Goal: Transaction & Acquisition: Purchase product/service

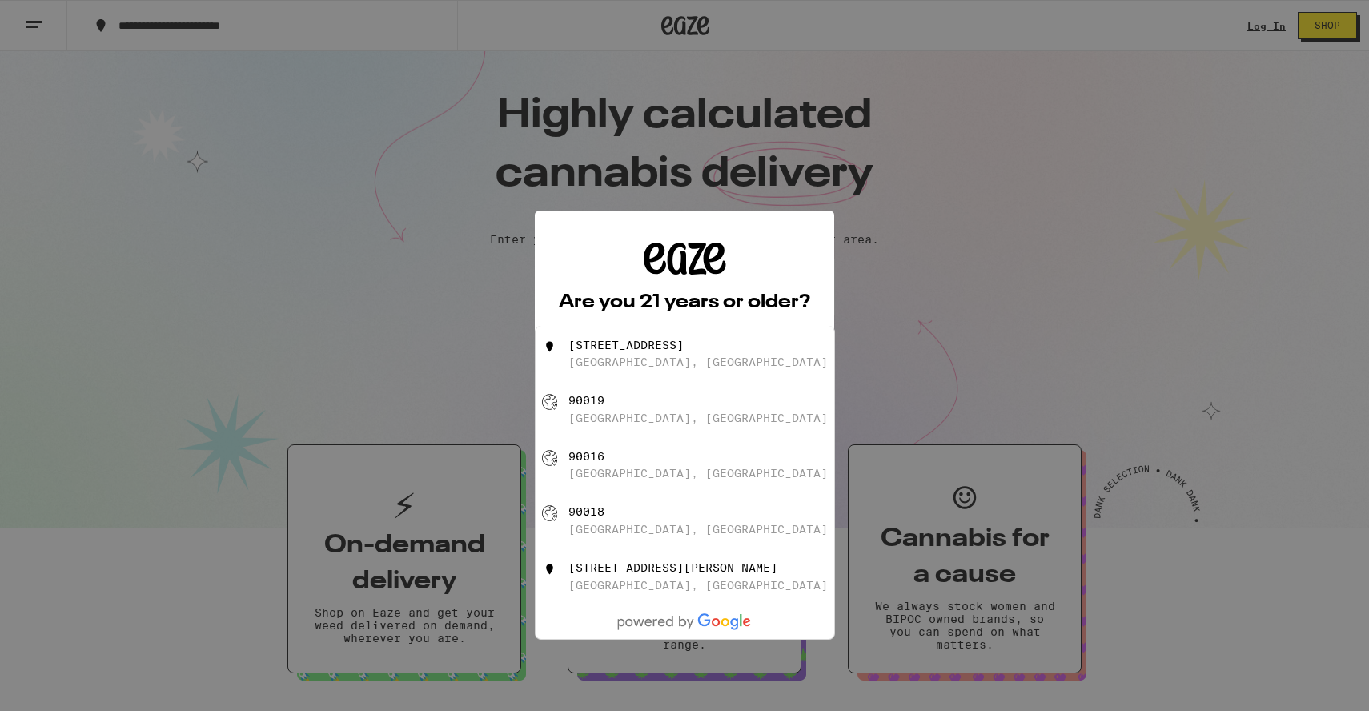
click at [624, 424] on div "[GEOGRAPHIC_DATA], [GEOGRAPHIC_DATA]" at bounding box center [698, 418] width 259 height 13
type input "[GEOGRAPHIC_DATA]"
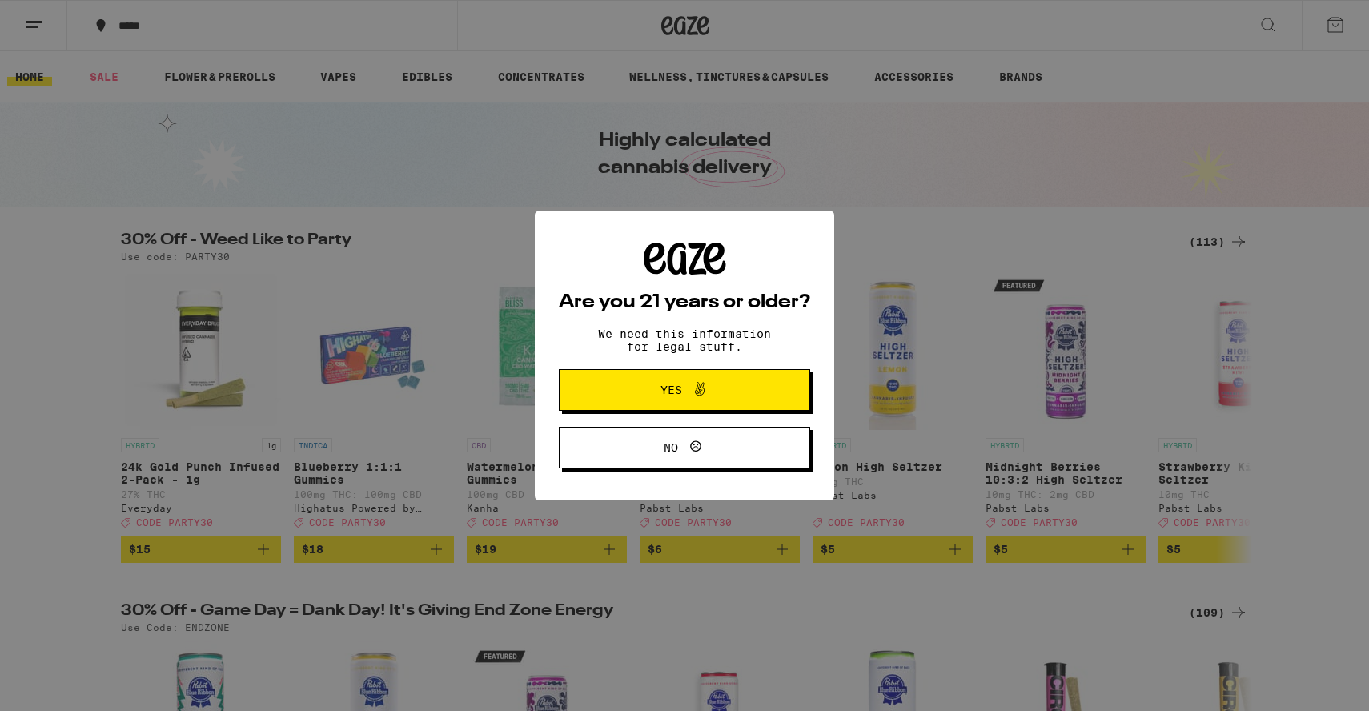
click at [661, 391] on span "Yes" at bounding box center [672, 389] width 22 height 11
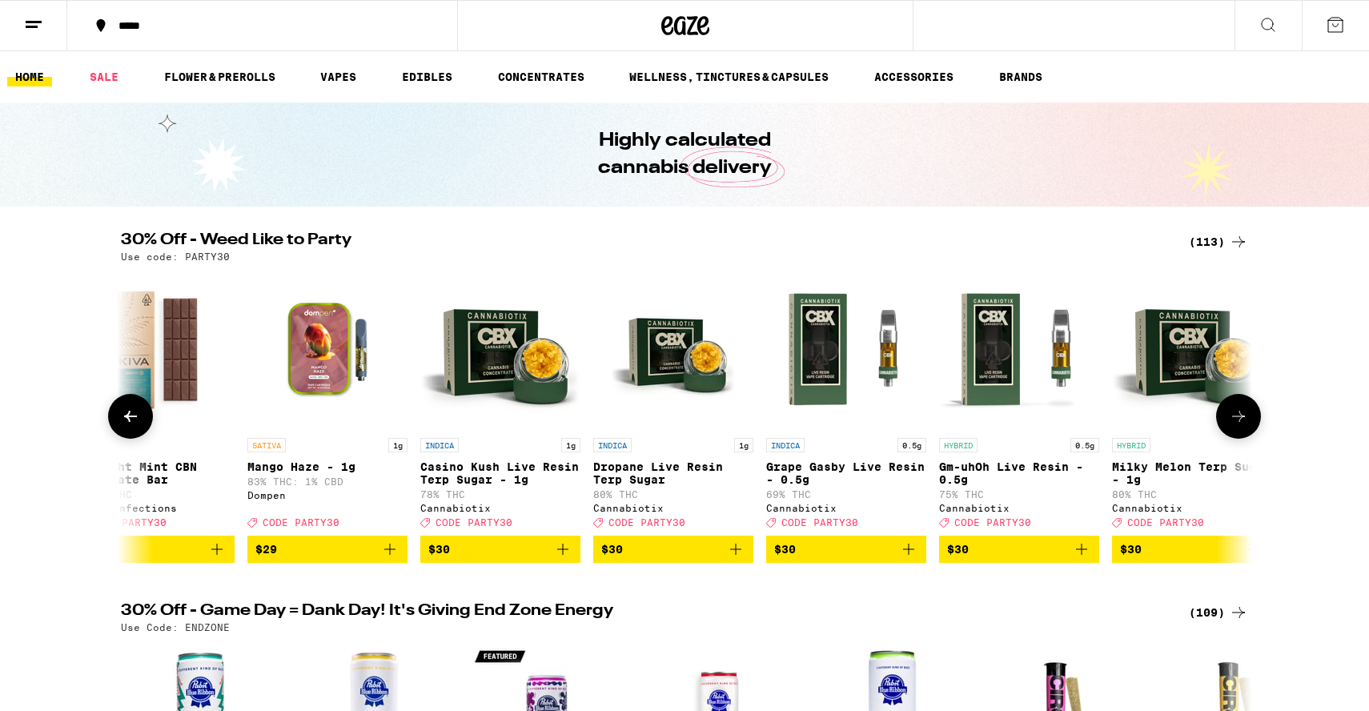
scroll to position [0, 12677]
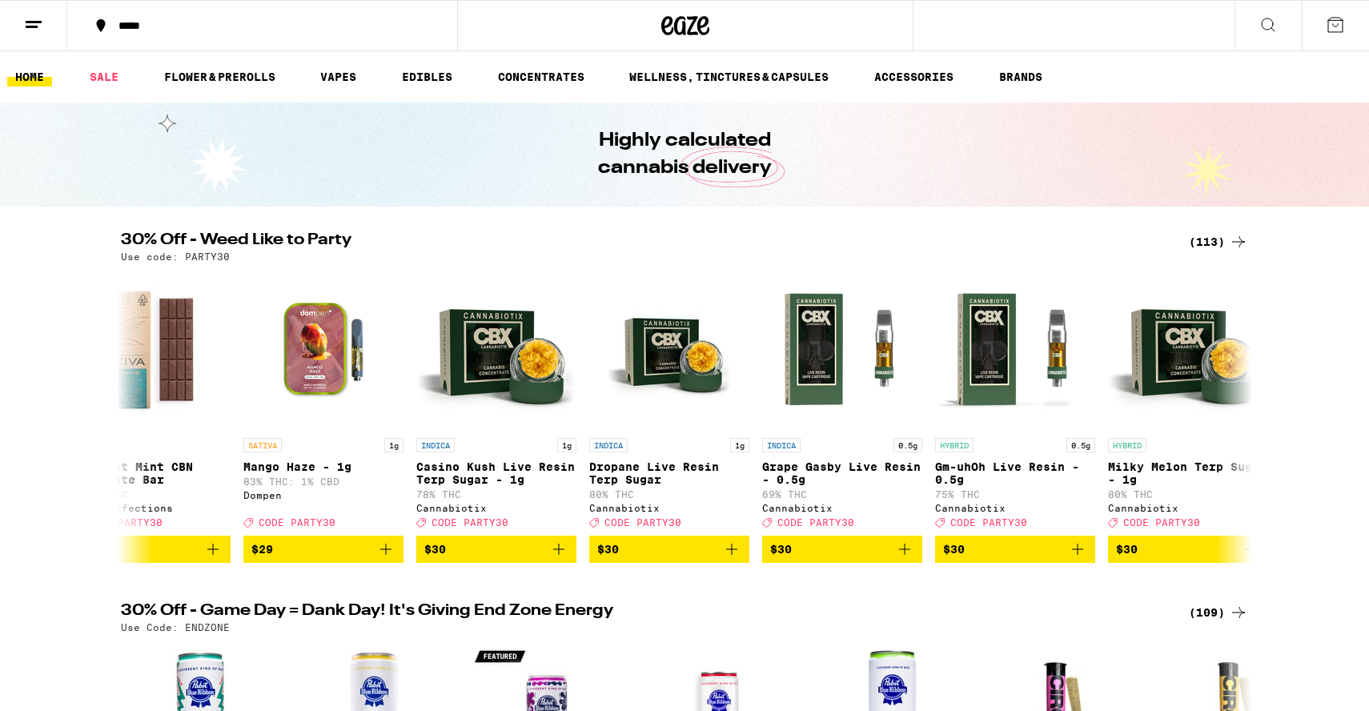
click at [1220, 239] on div "(113)" at bounding box center [1218, 241] width 59 height 19
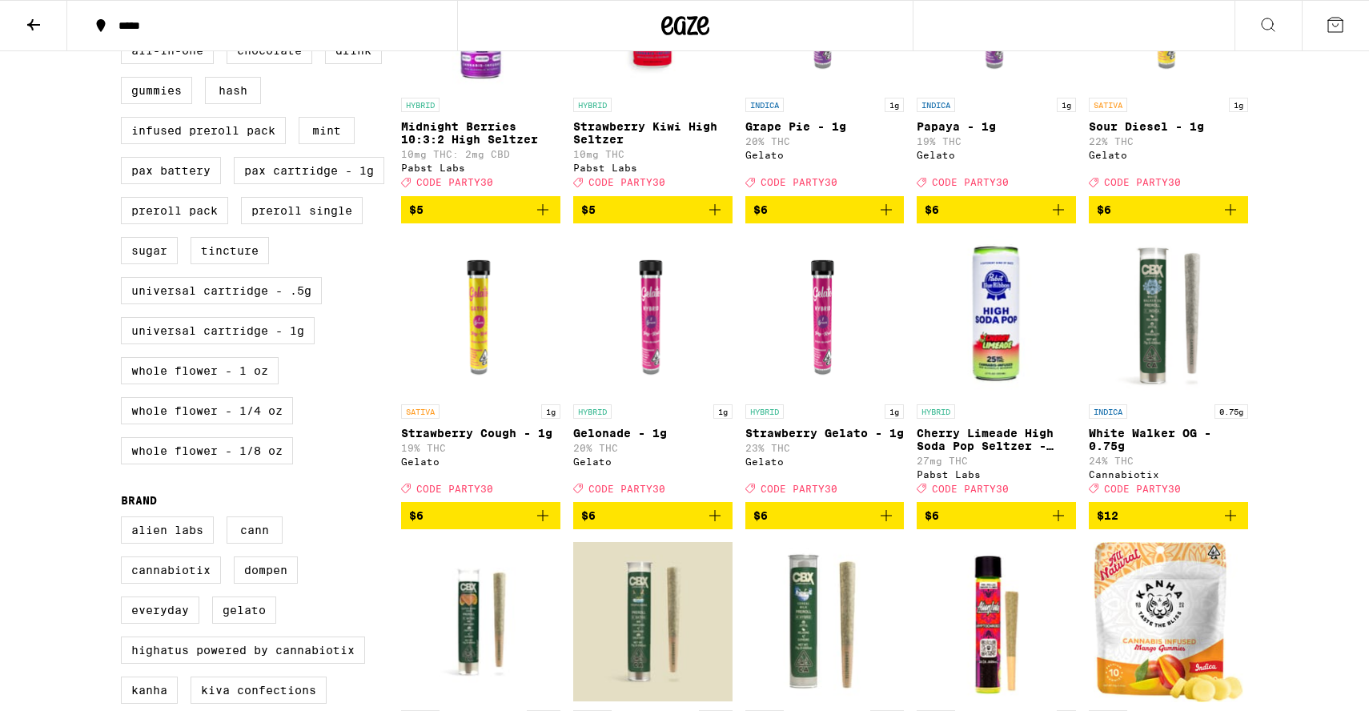
scroll to position [580, 0]
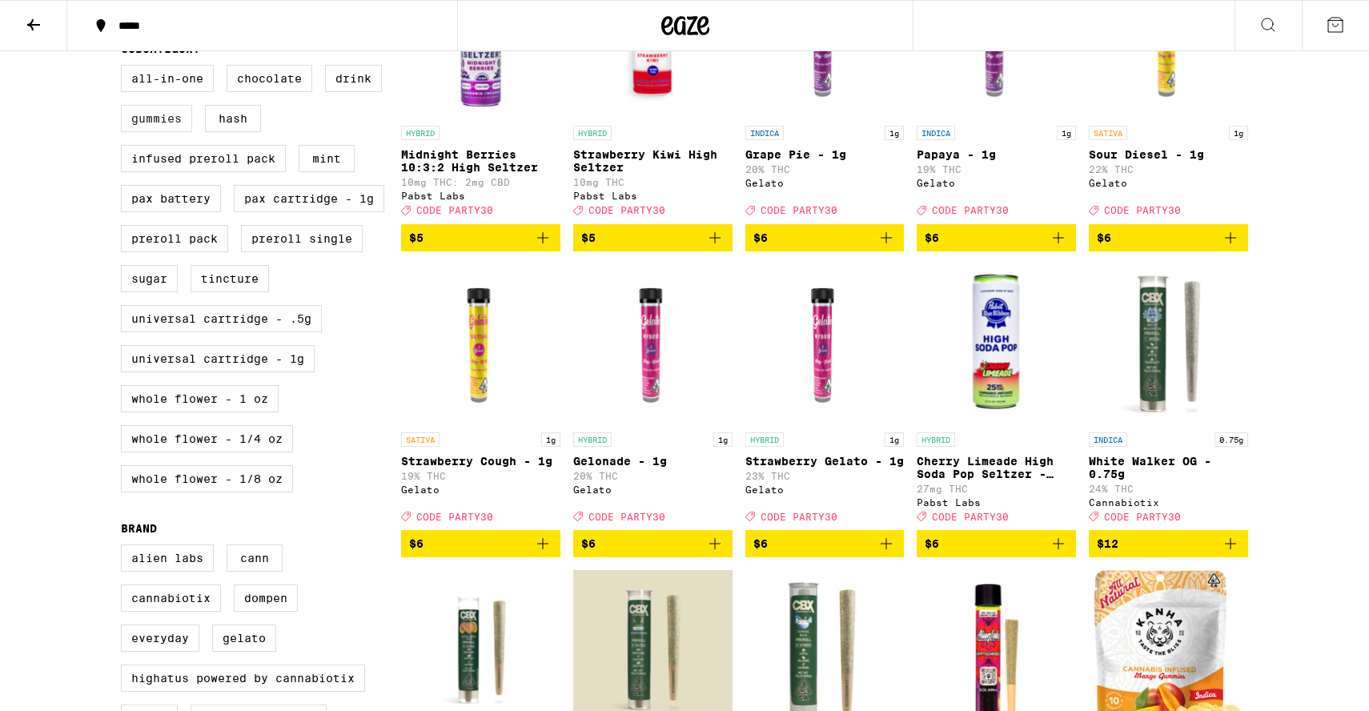
drag, startPoint x: 175, startPoint y: 148, endPoint x: 243, endPoint y: 150, distance: 68.1
click at [175, 132] on label "Gummies" at bounding box center [156, 118] width 71 height 27
click at [125, 68] on input "Gummies" at bounding box center [124, 67] width 1 height 1
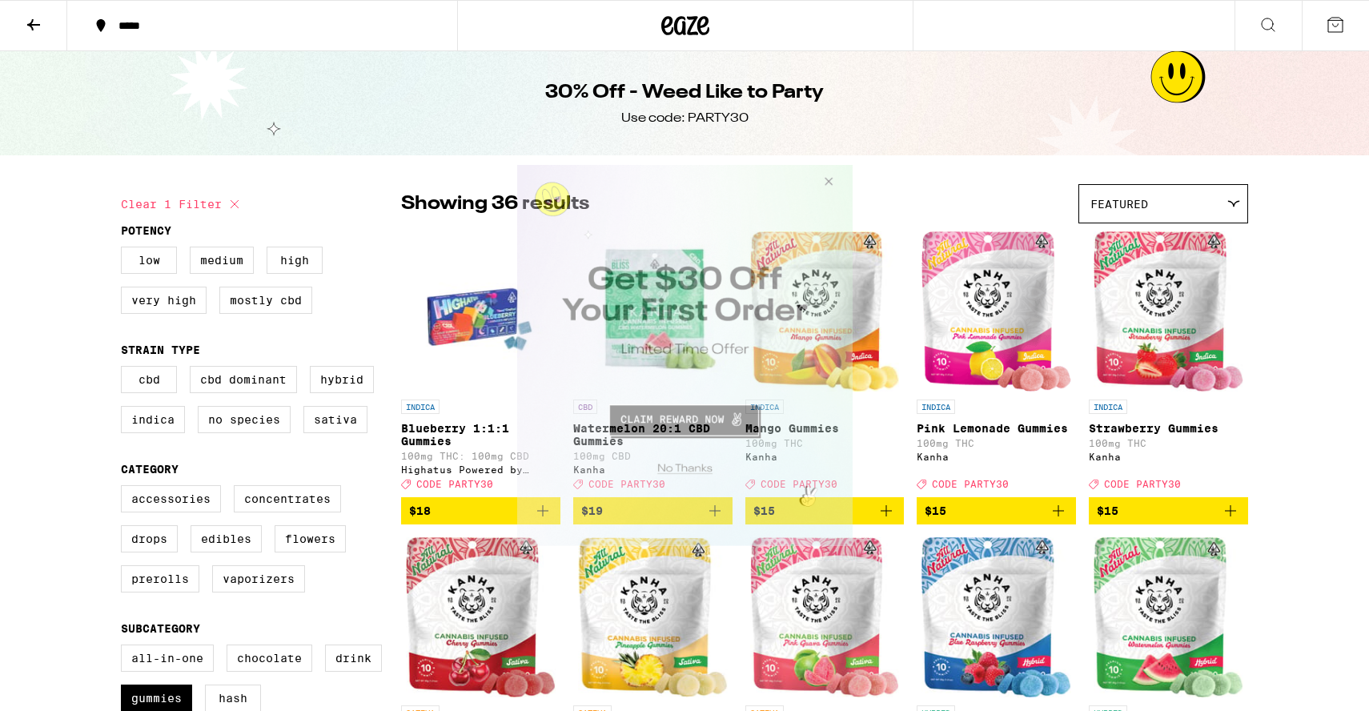
checkbox input "false"
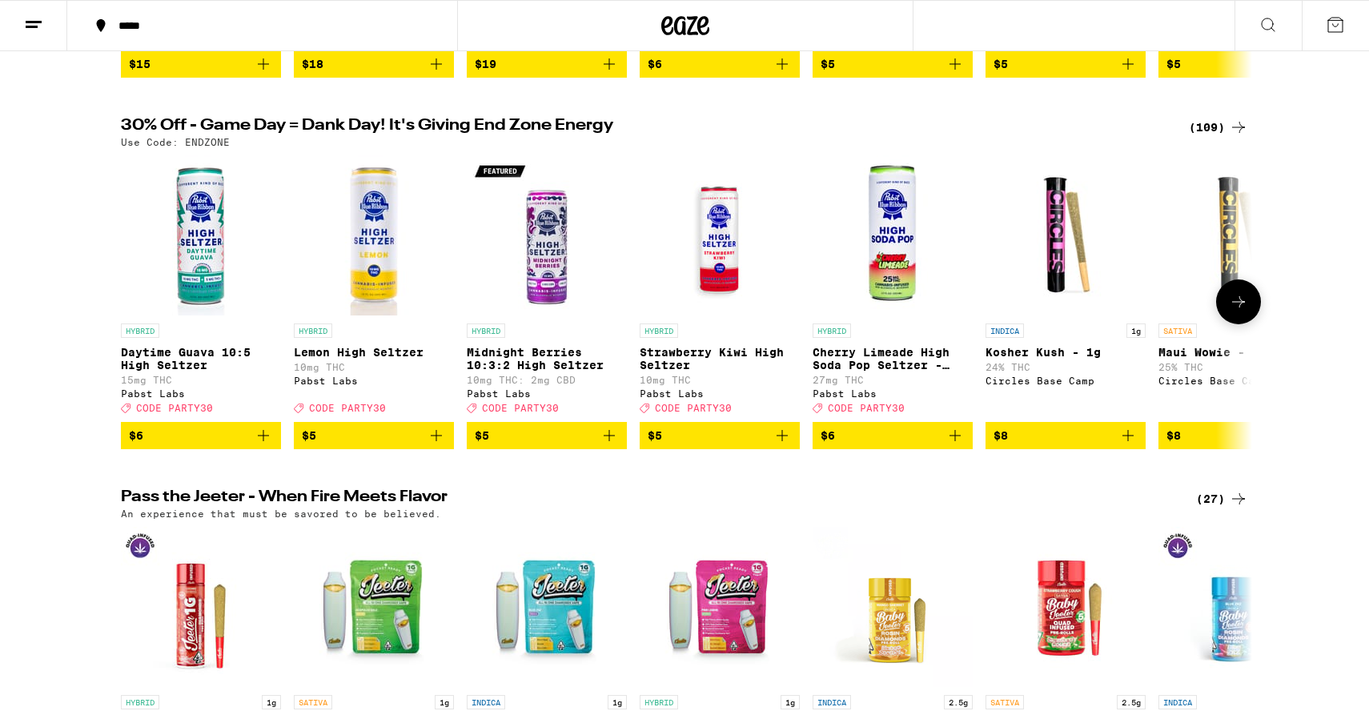
scroll to position [497, 0]
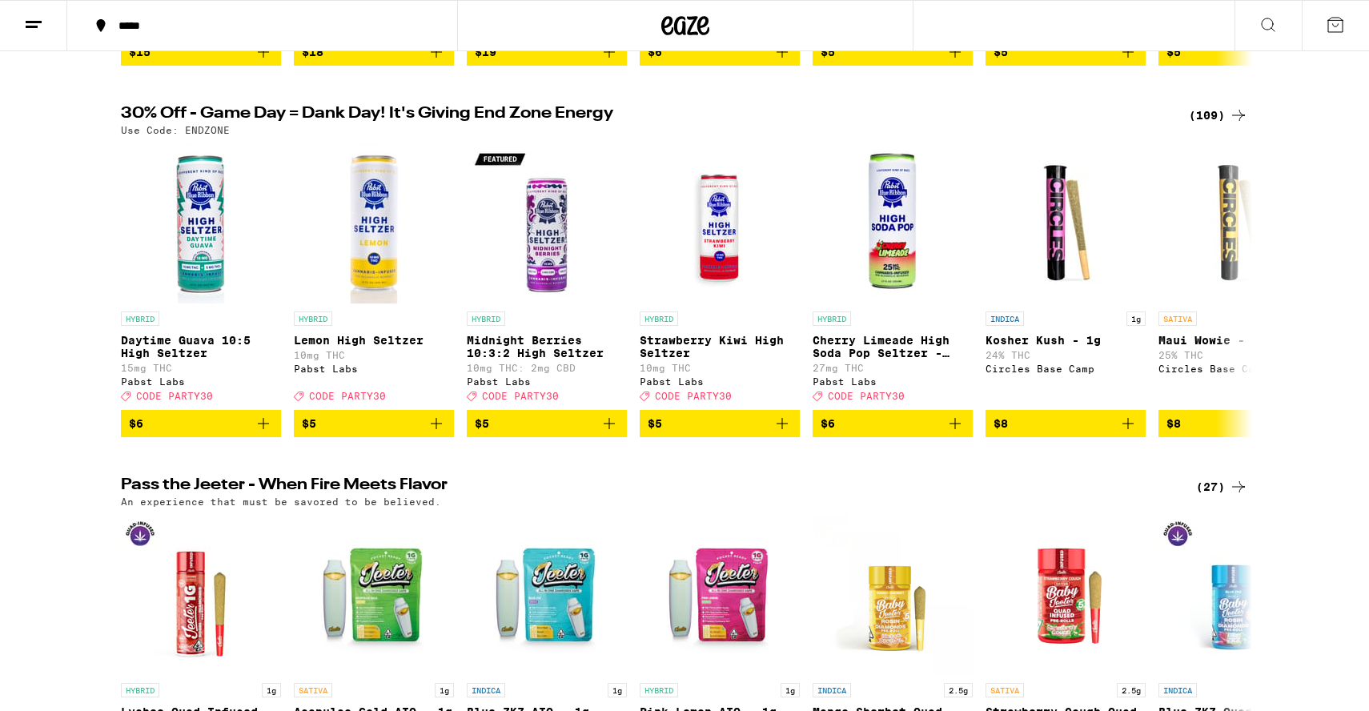
click at [1205, 123] on div "(109)" at bounding box center [1218, 115] width 59 height 19
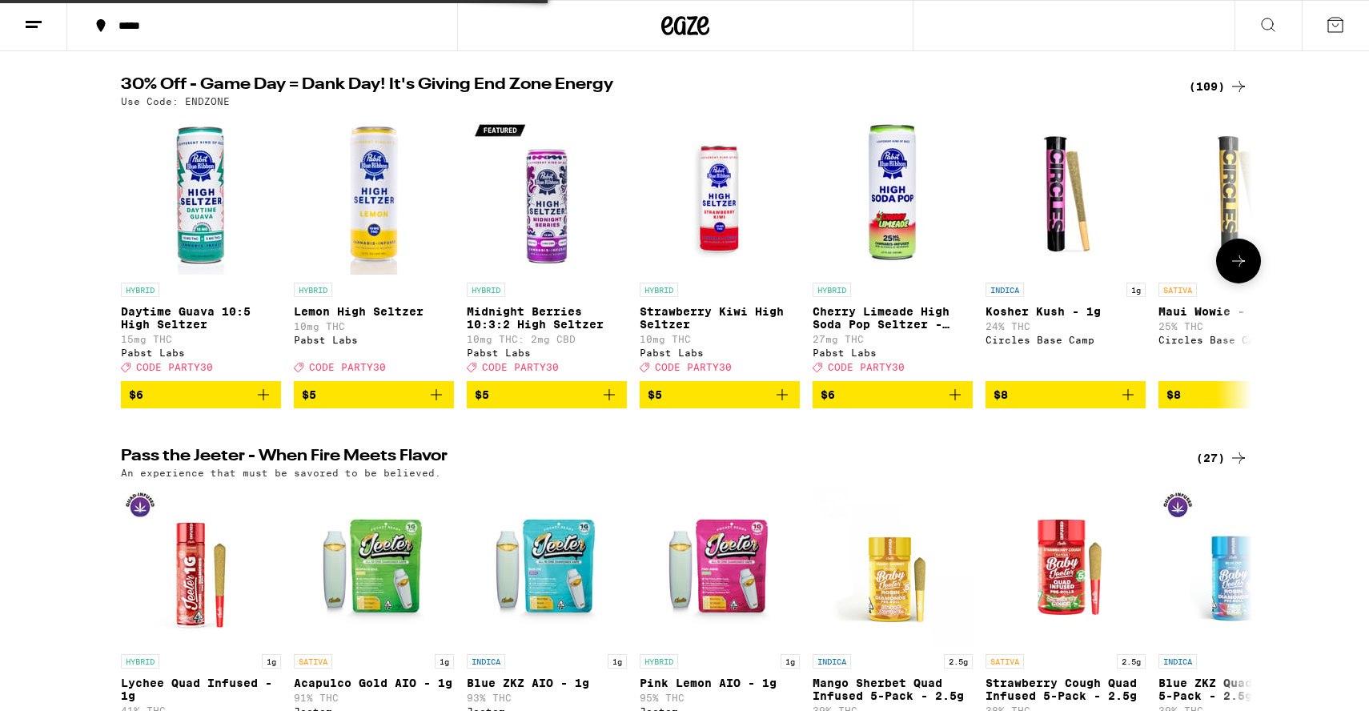
scroll to position [525, 0]
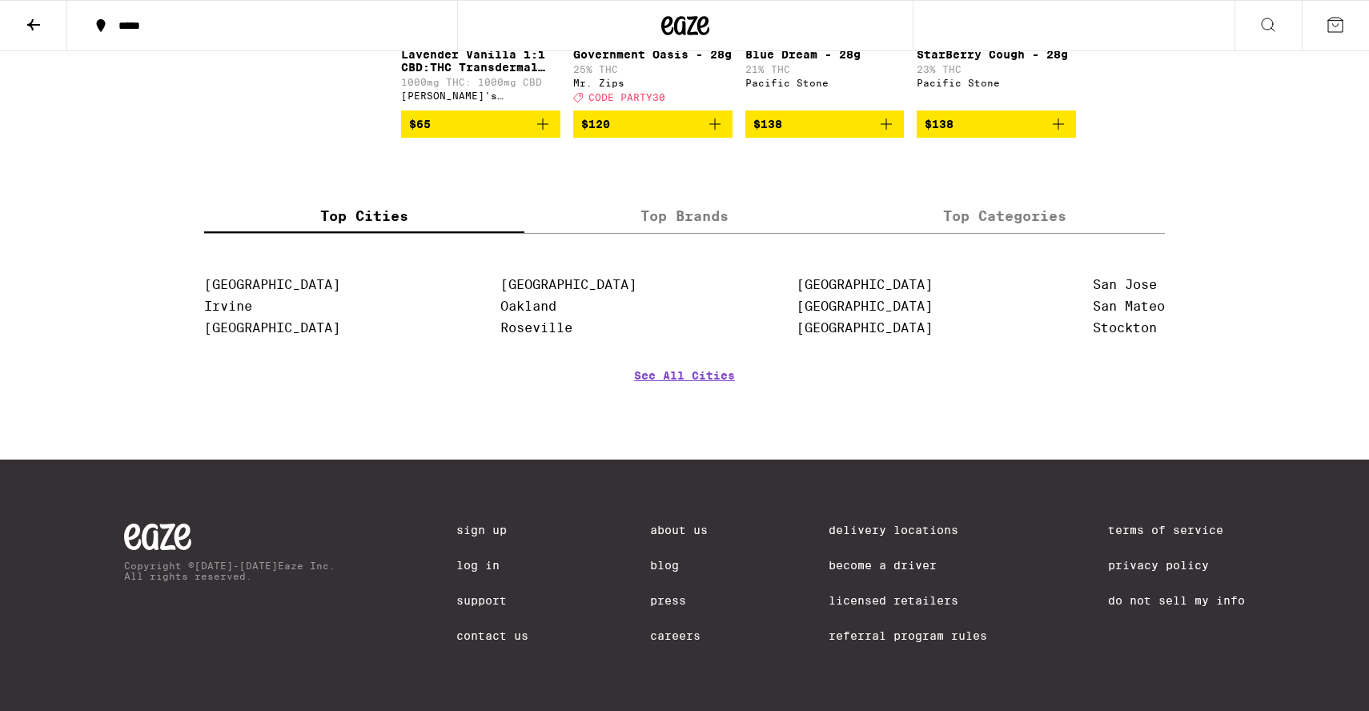
scroll to position [6635, 0]
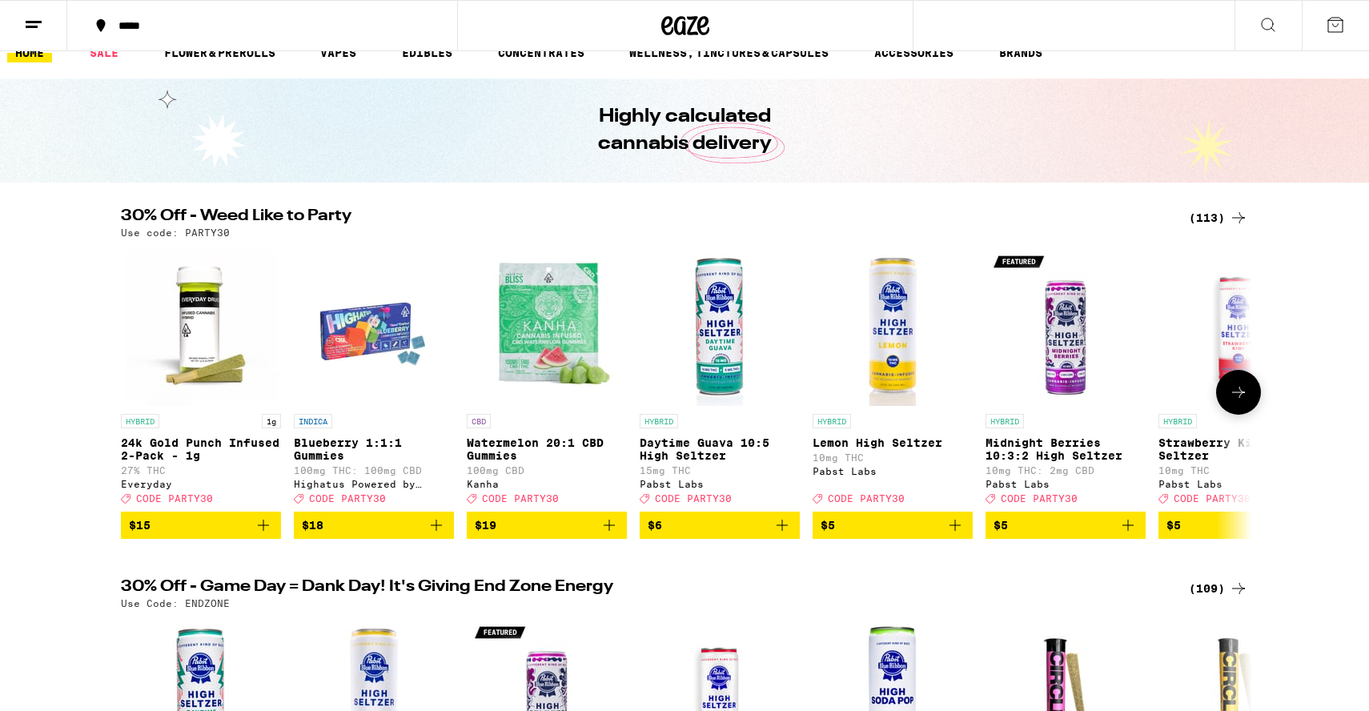
scroll to position [10, 0]
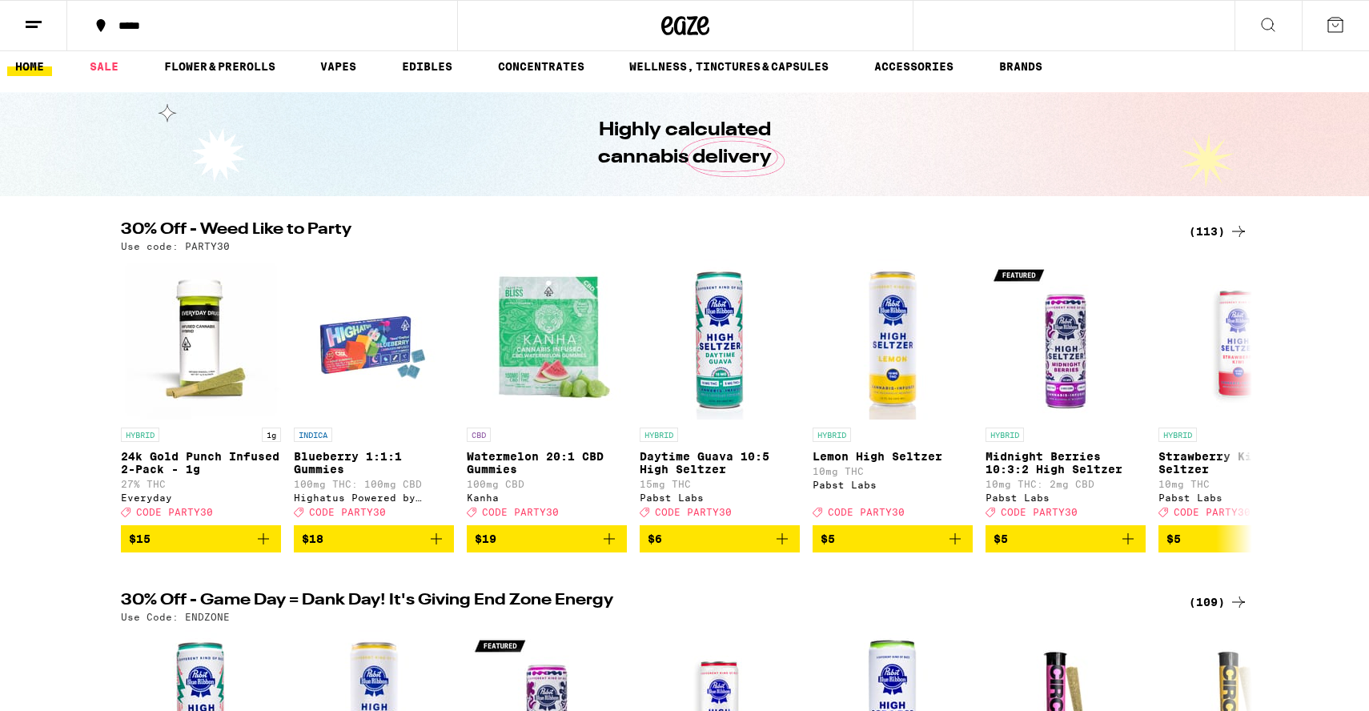
click at [1216, 236] on div "(113)" at bounding box center [1218, 231] width 59 height 19
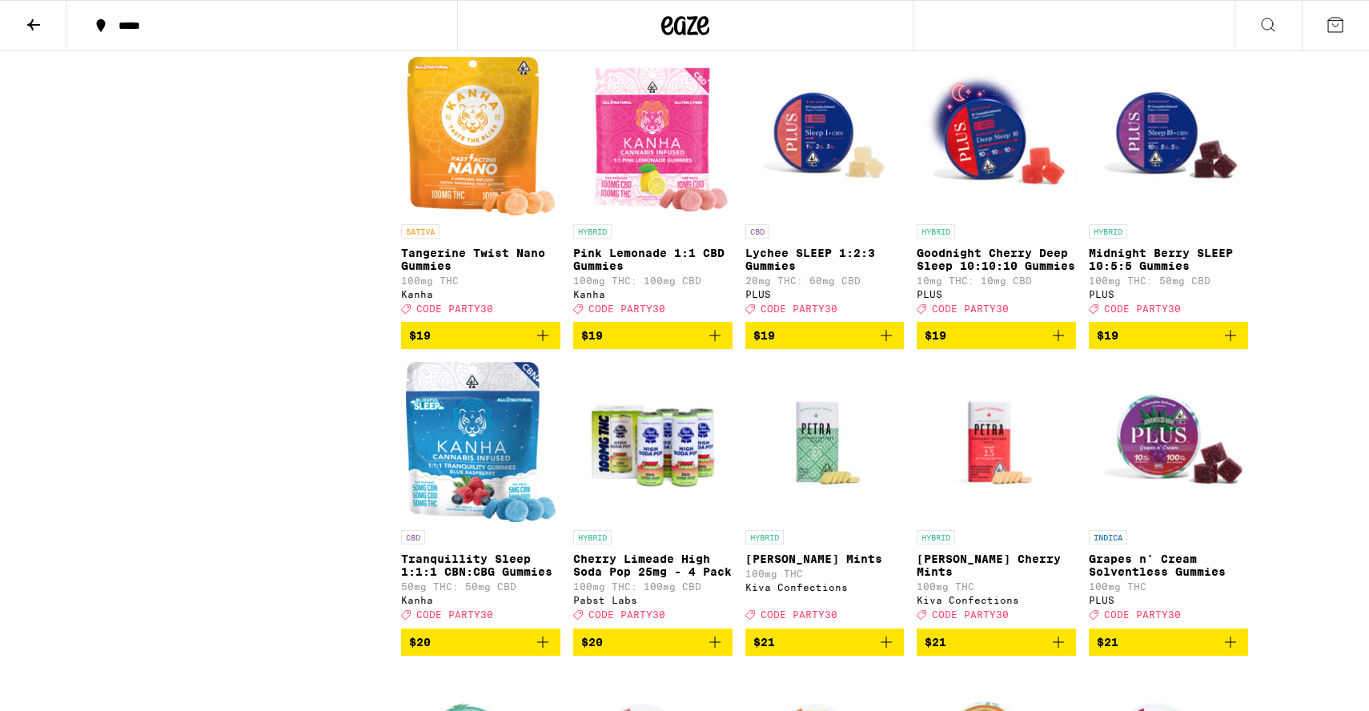
scroll to position [2614, 0]
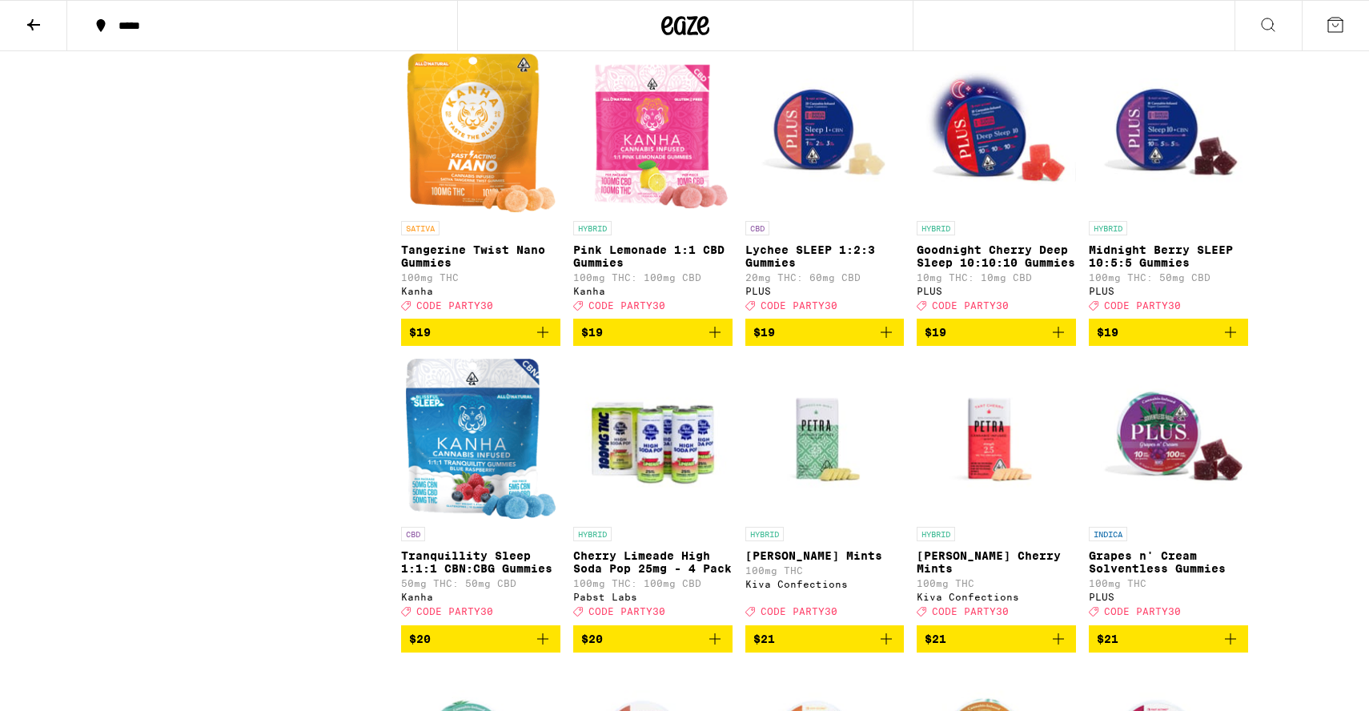
click at [1190, 269] on p "Midnight Berry SLEEP 10:5:5 Gummies" at bounding box center [1168, 256] width 159 height 26
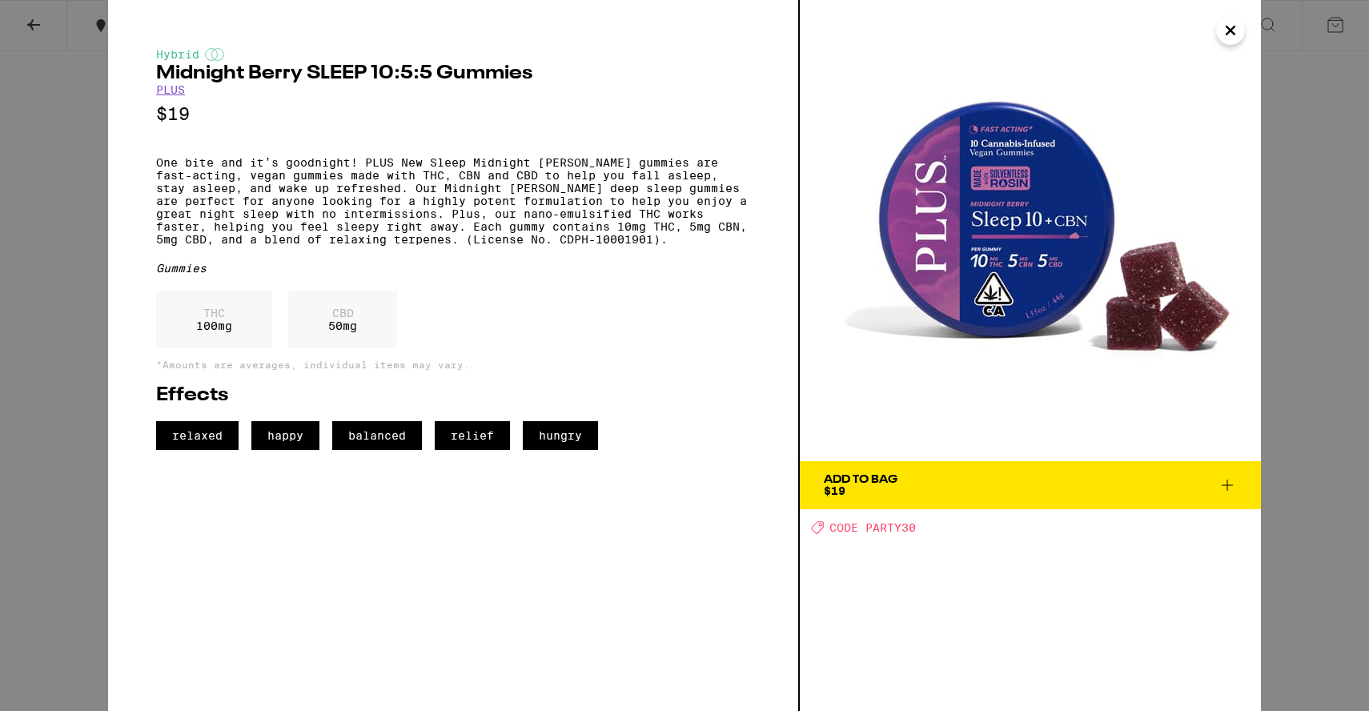
click at [46, 348] on div "Hybrid Midnight [PERSON_NAME] SLEEP 10:5:5 Gummies PLUS $19 One bite and it’s g…" at bounding box center [684, 355] width 1369 height 711
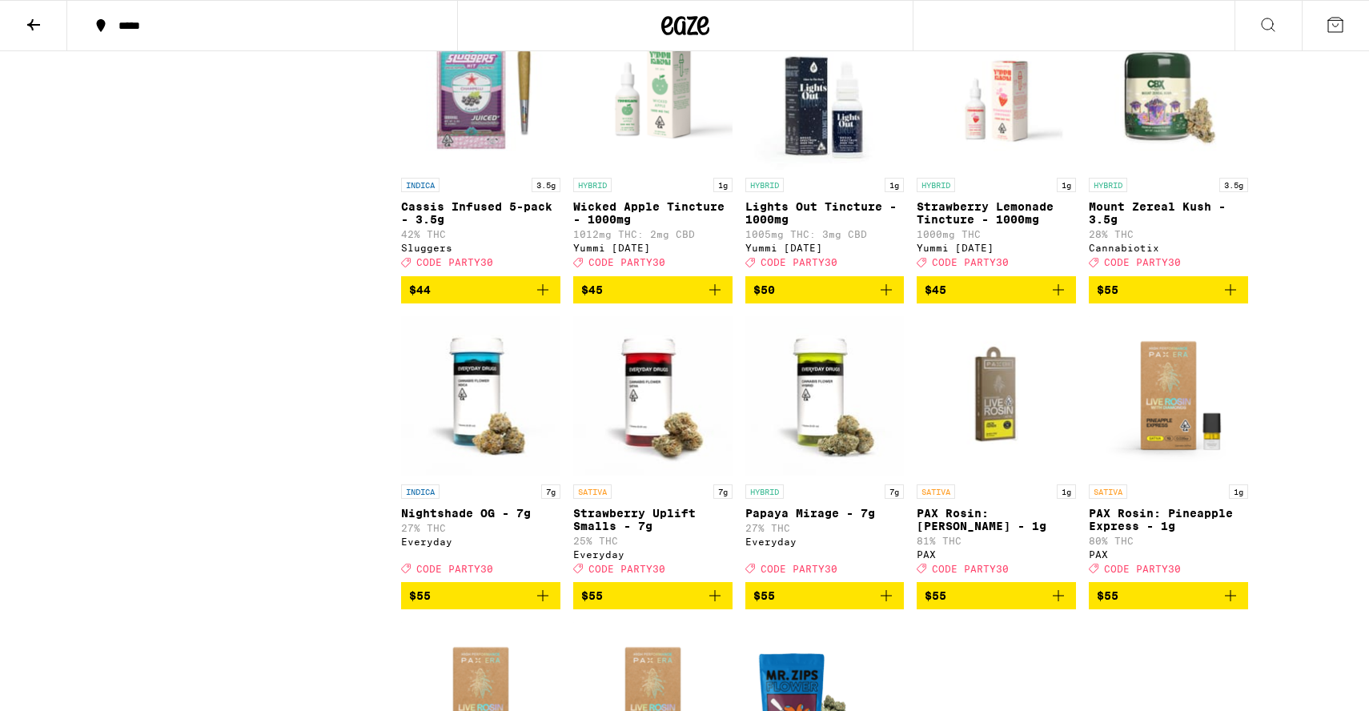
scroll to position [6348, 0]
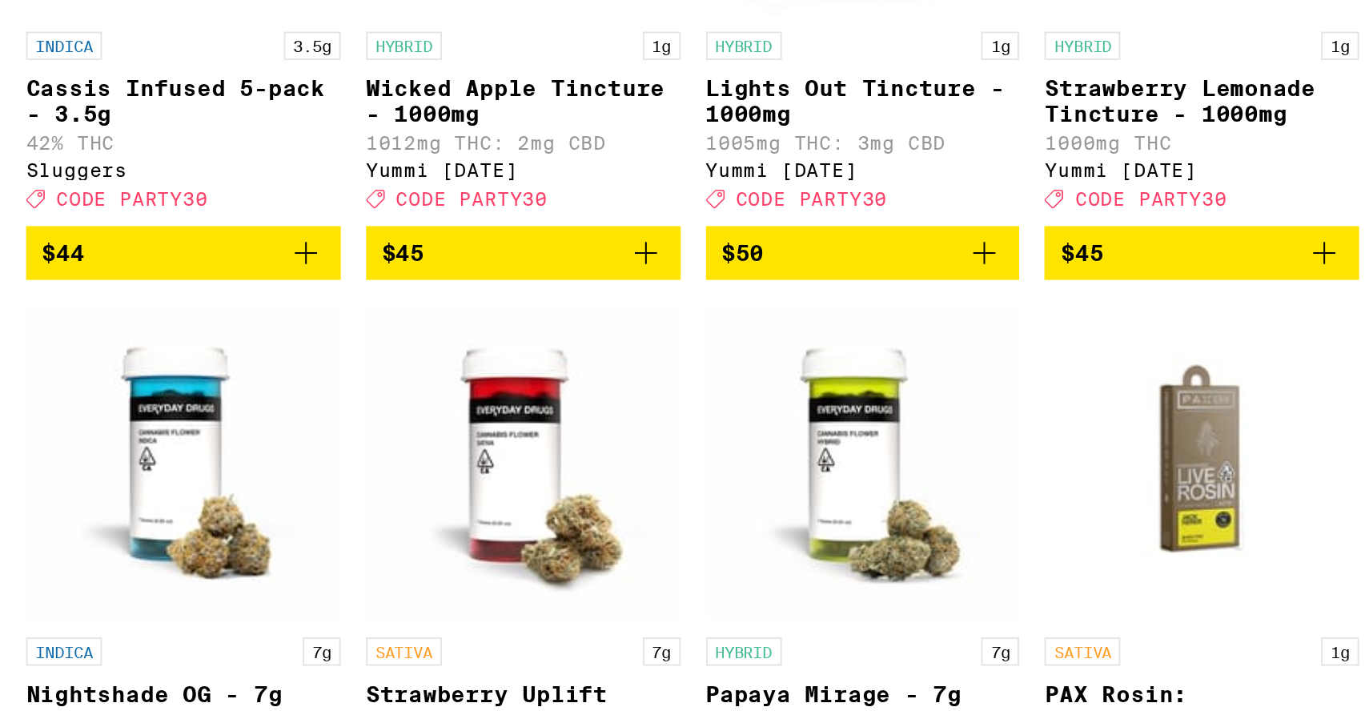
click at [813, 139] on img "Open page for Lights Out Tincture - 1000mg from Yummi Karma" at bounding box center [825, 59] width 159 height 160
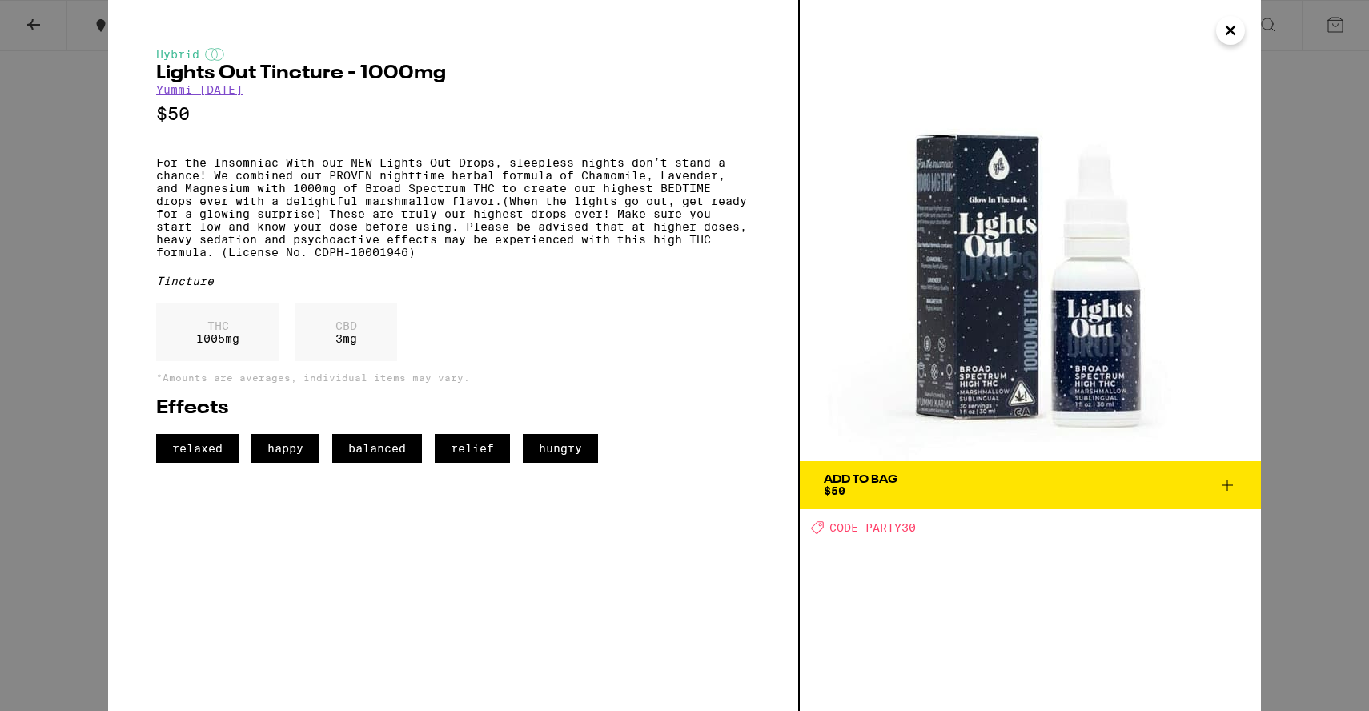
click at [79, 382] on div "Hybrid Lights Out Tincture - 1000mg Yummi [DATE] $50 For the Insomniac With our…" at bounding box center [684, 355] width 1369 height 711
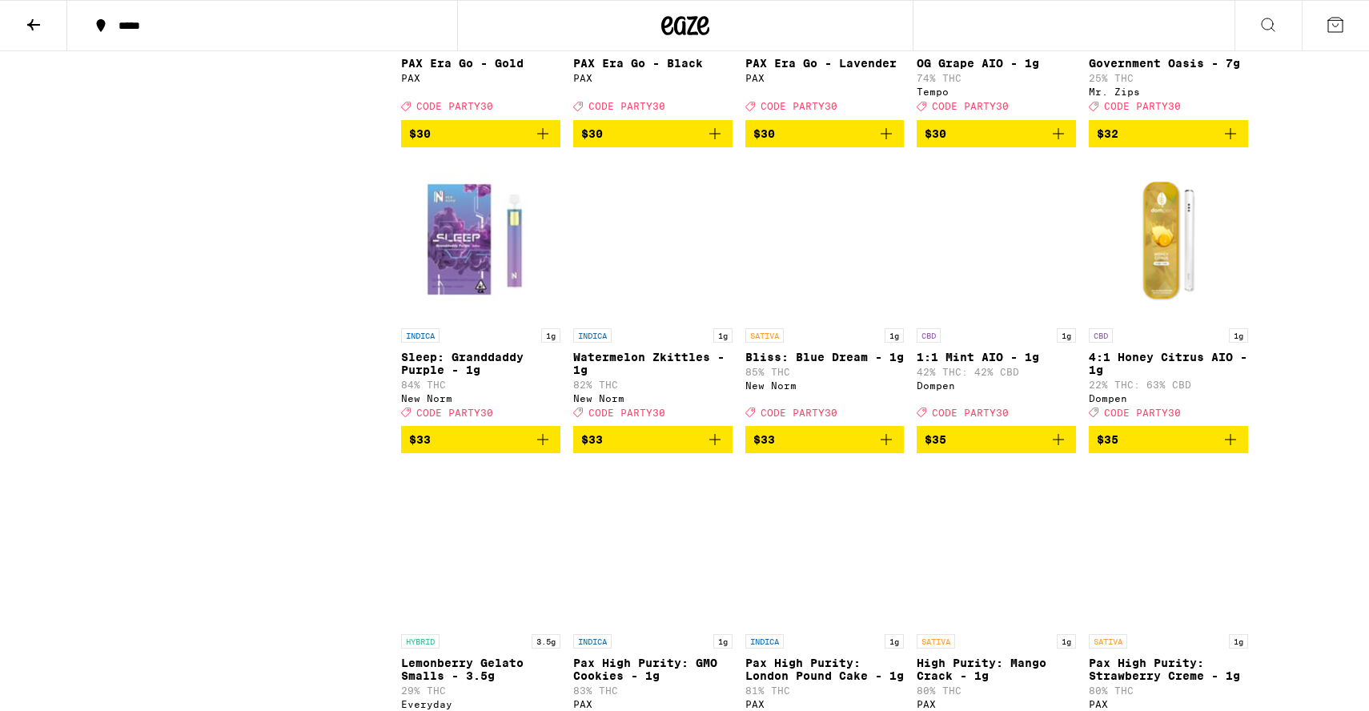
scroll to position [5244, 0]
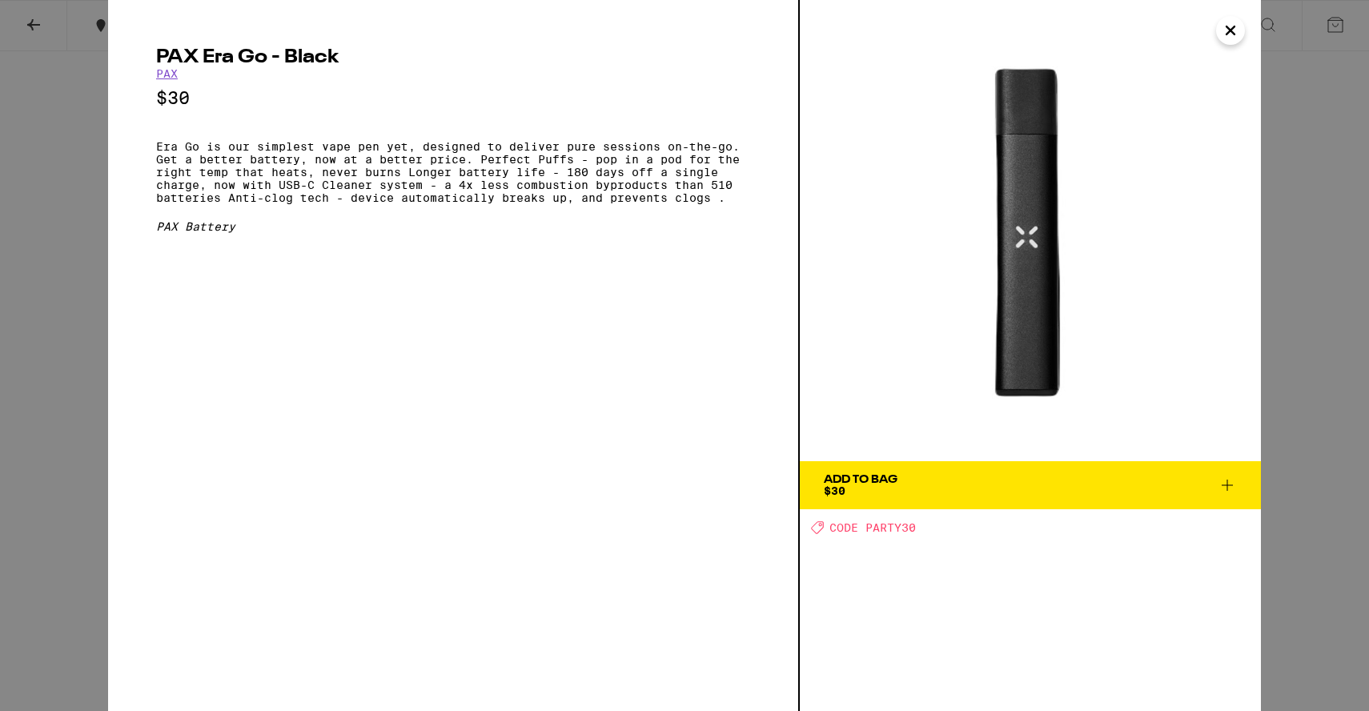
click at [78, 169] on div "PAX Era Go - Black PAX $30 Era Go is our simplest vape pen yet, designed to del…" at bounding box center [684, 355] width 1369 height 711
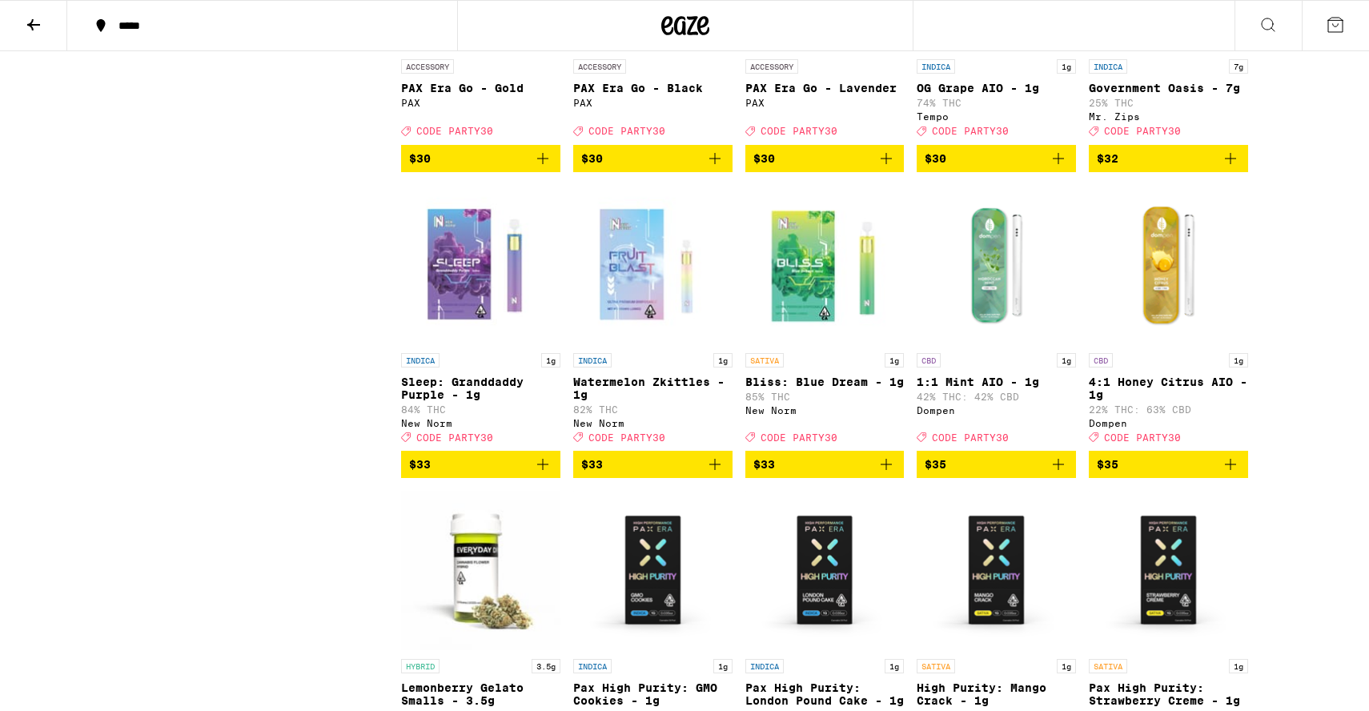
scroll to position [5229, 0]
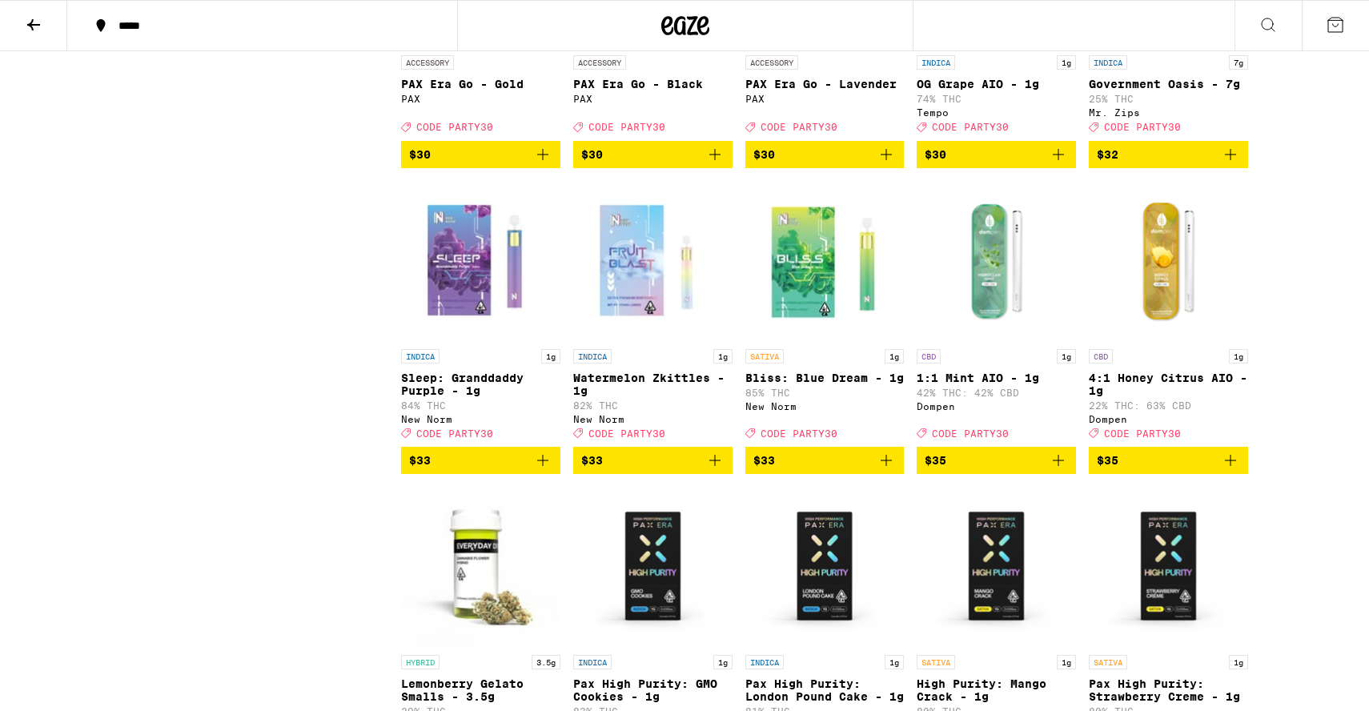
click at [687, 470] on span "$33" at bounding box center [652, 460] width 143 height 19
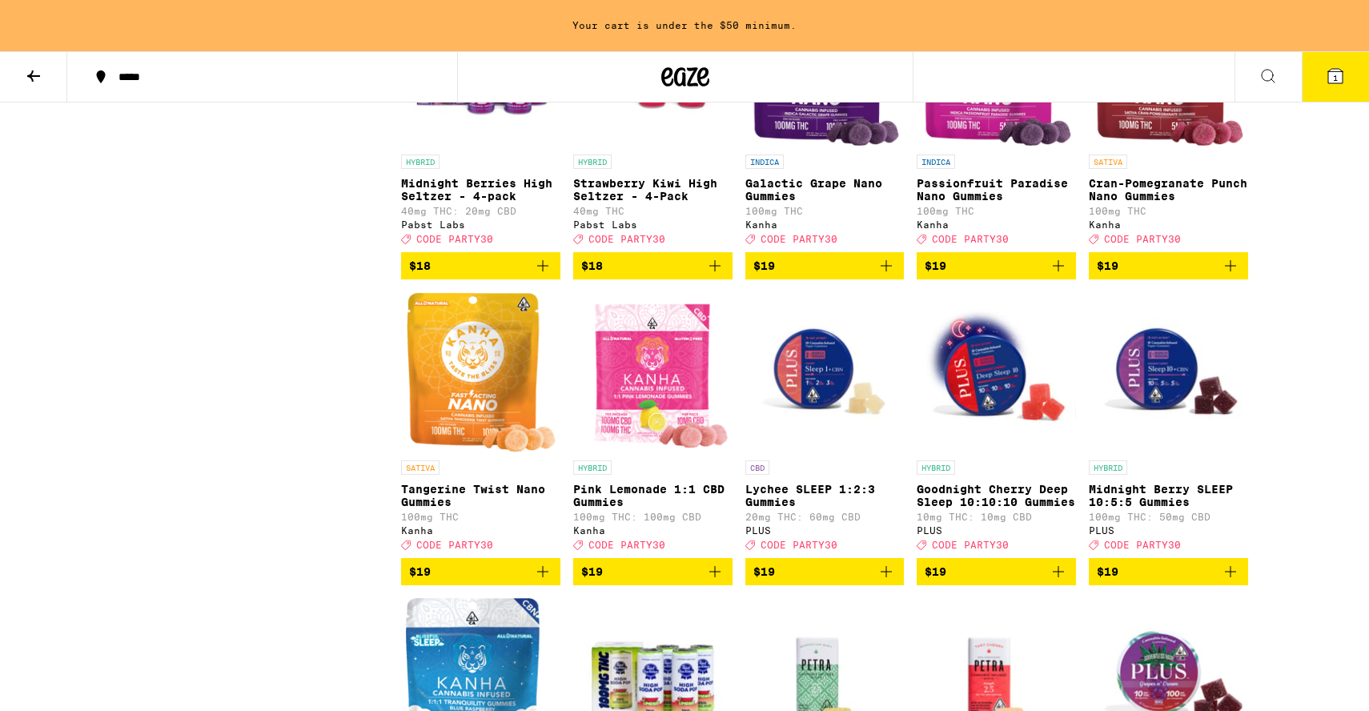
scroll to position [2470, 0]
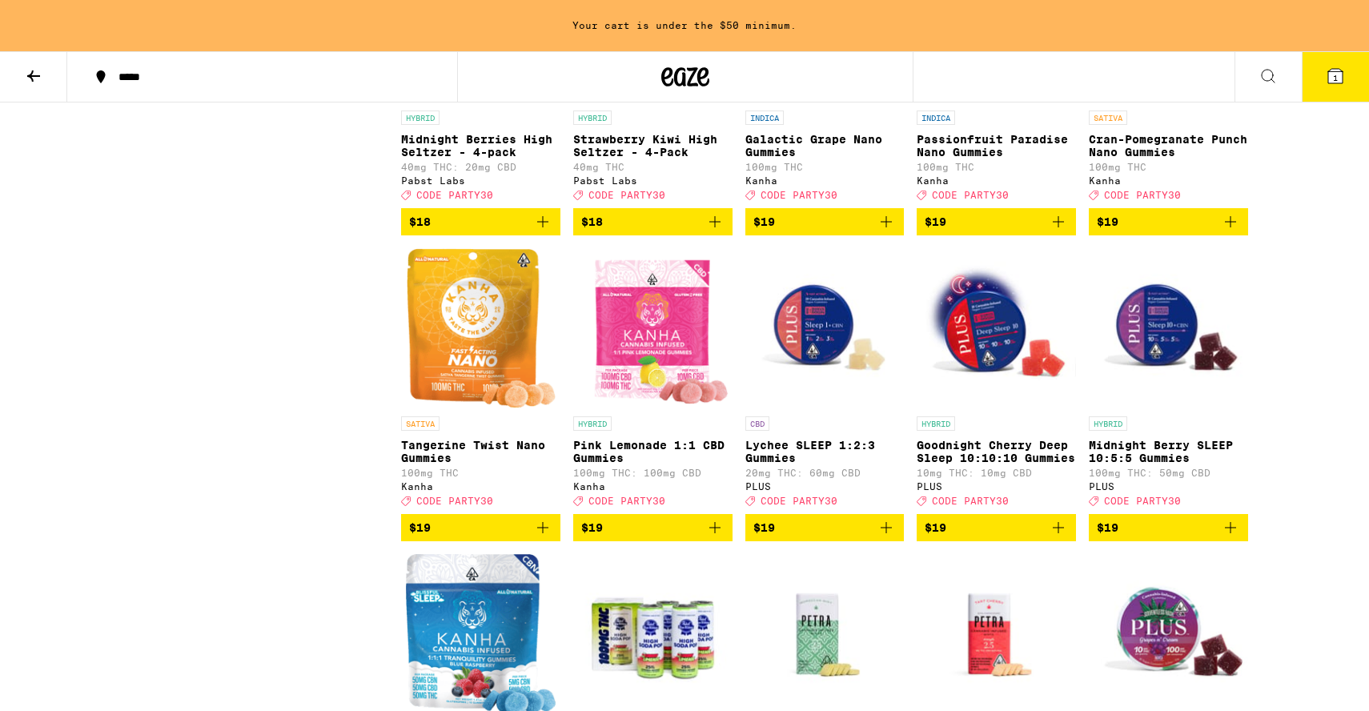
click at [1025, 537] on span "$19" at bounding box center [996, 527] width 143 height 19
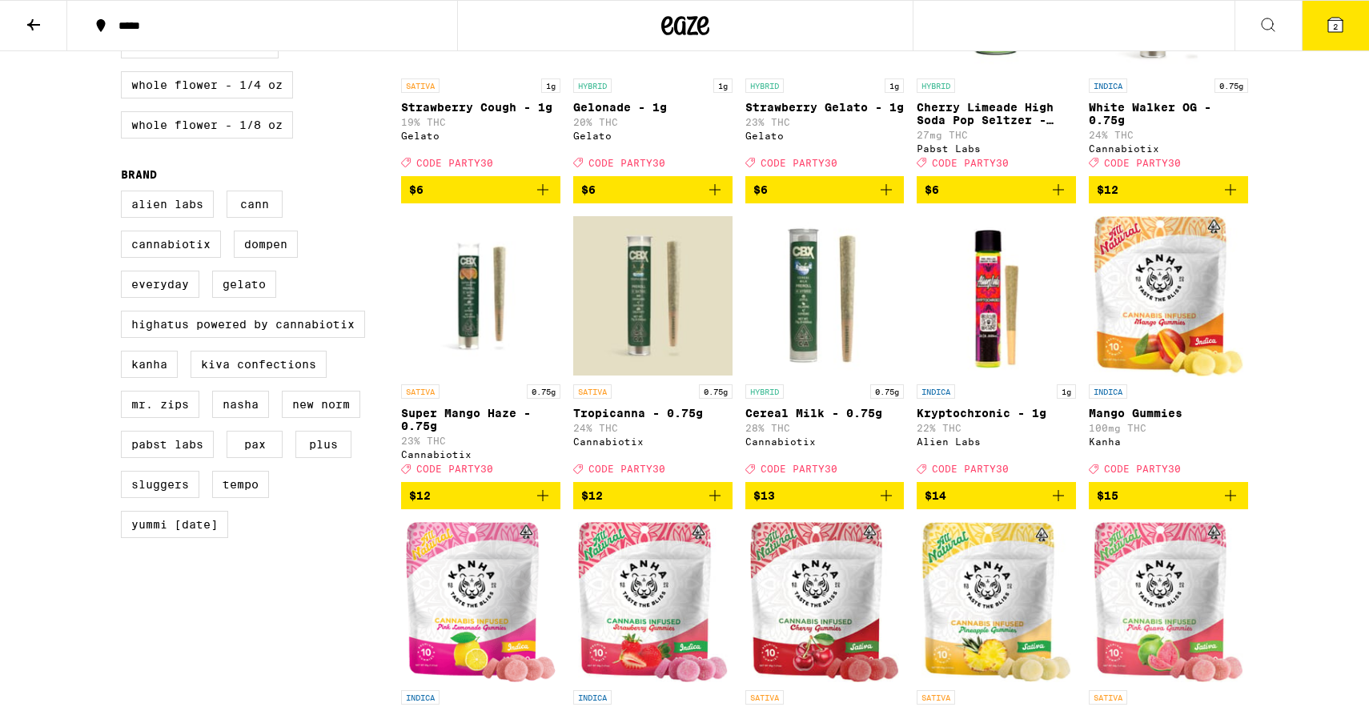
scroll to position [0, 0]
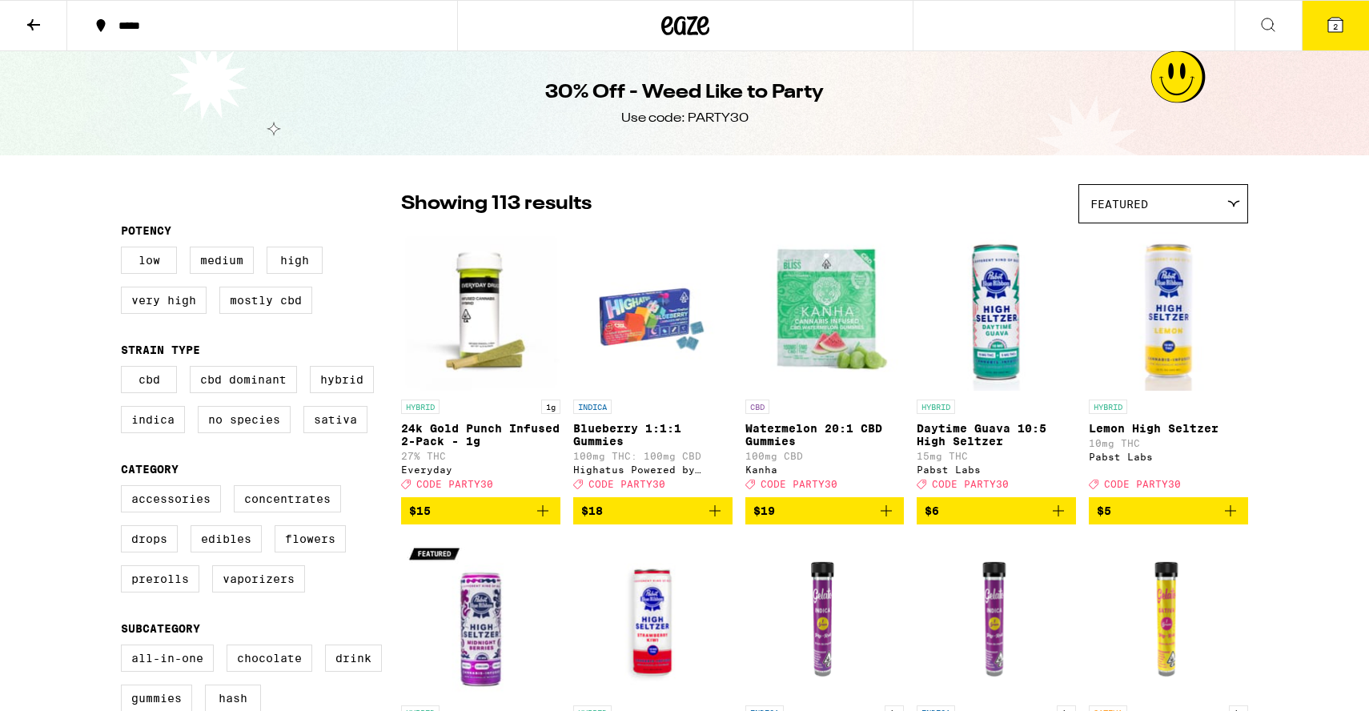
click at [1348, 27] on button "2" at bounding box center [1335, 26] width 67 height 50
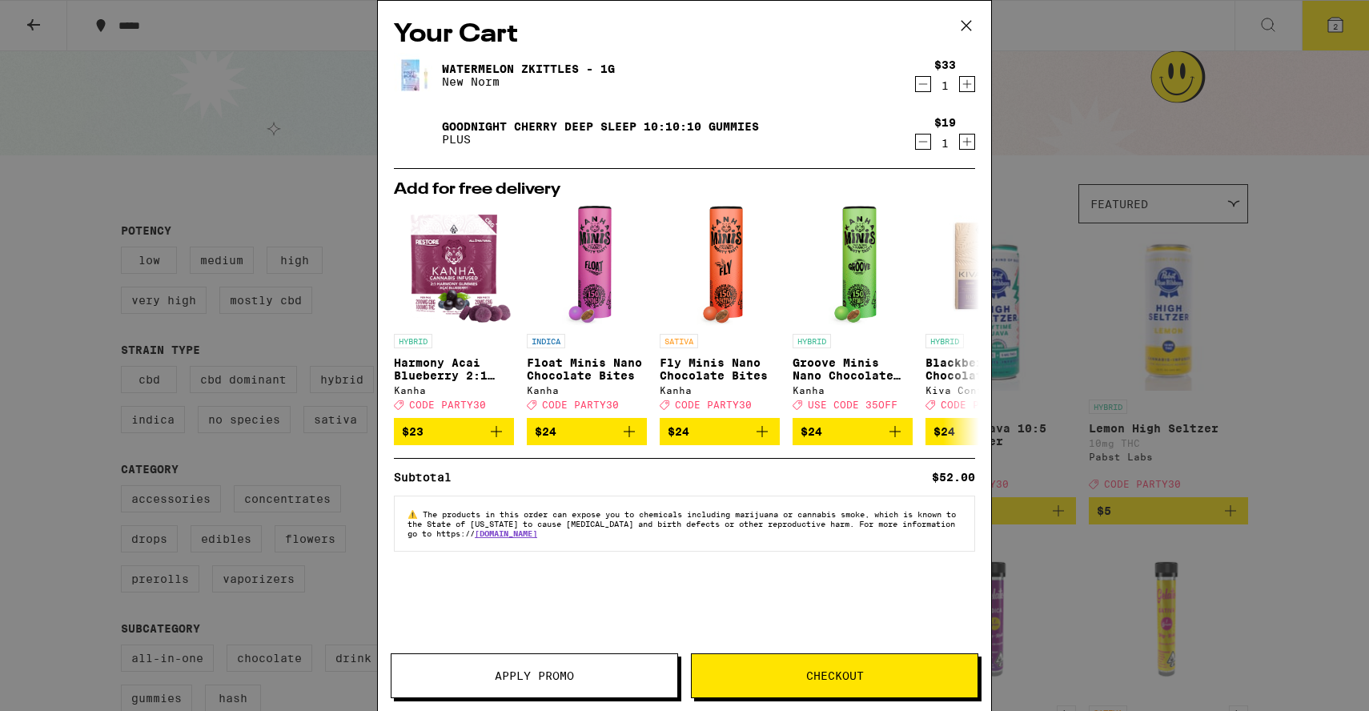
click at [841, 683] on button "Checkout" at bounding box center [834, 675] width 287 height 45
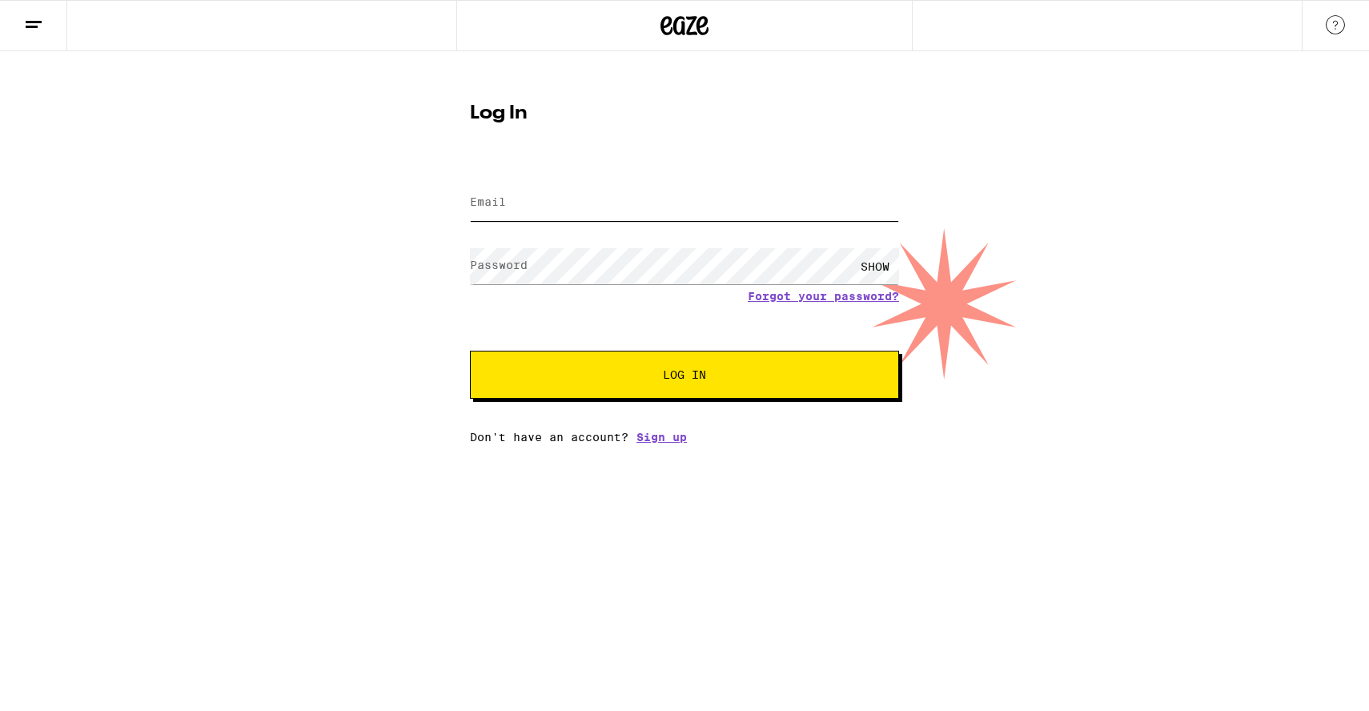
click at [682, 201] on input "Email" at bounding box center [684, 203] width 429 height 36
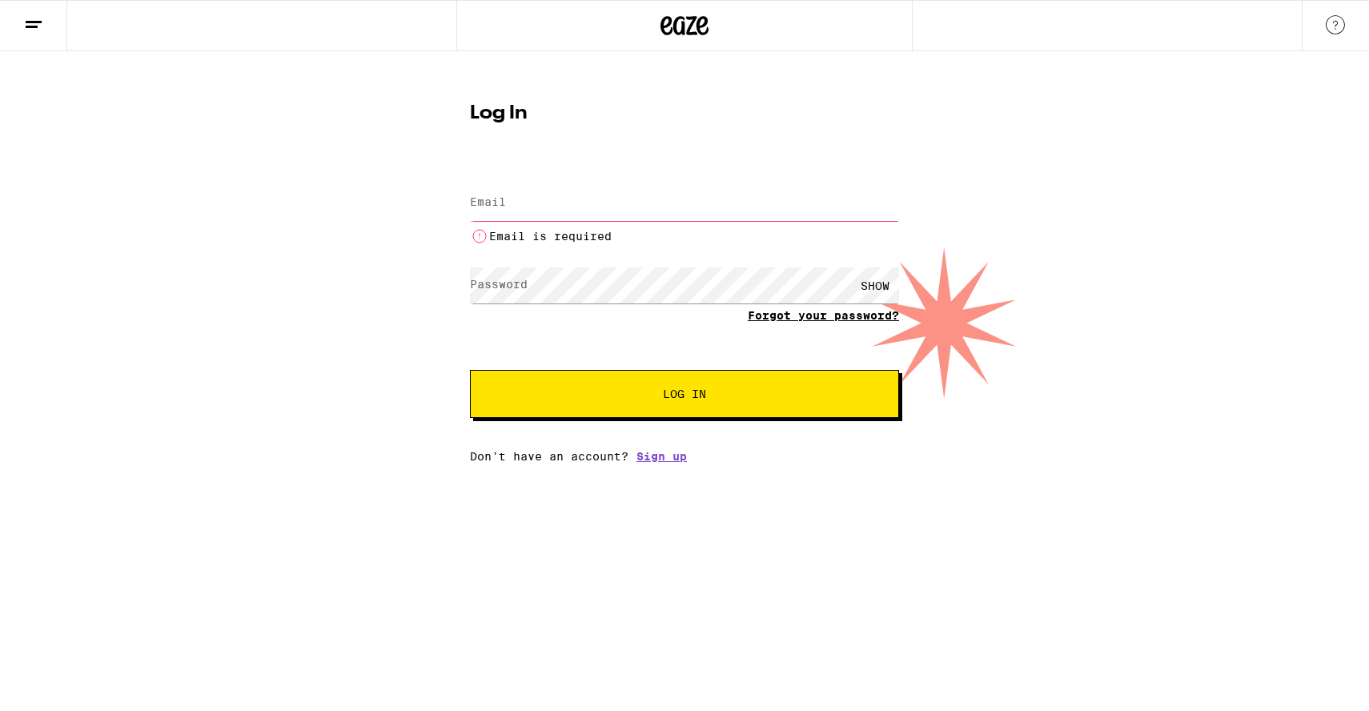
click at [817, 295] on form "Email Email Email is required Password Password SHOW Forgot your password? Log …" at bounding box center [684, 290] width 429 height 255
click at [804, 315] on link "Forgot your password?" at bounding box center [823, 315] width 151 height 13
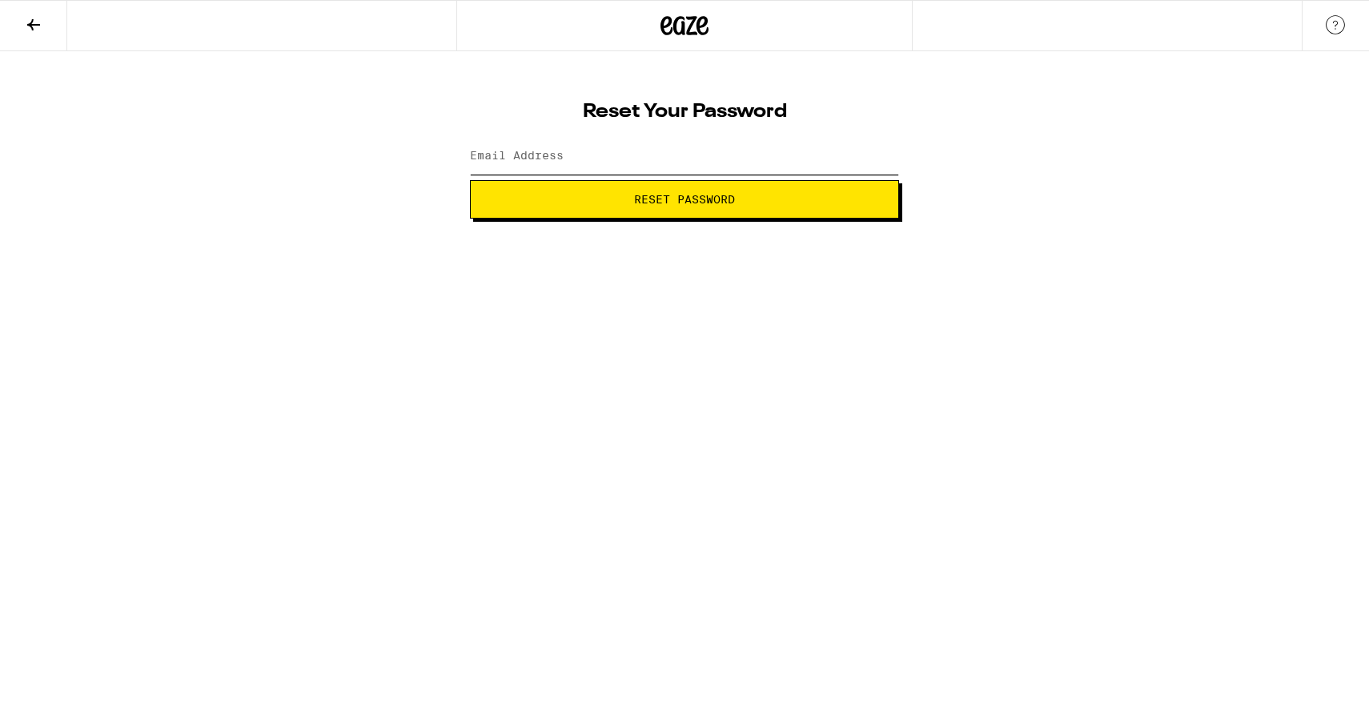
click at [694, 149] on input "Email Address" at bounding box center [684, 157] width 429 height 36
type input "[EMAIL_ADDRESS][DOMAIN_NAME]"
click at [670, 211] on button "Reset Password" at bounding box center [684, 199] width 429 height 38
